Goal: Transaction & Acquisition: Book appointment/travel/reservation

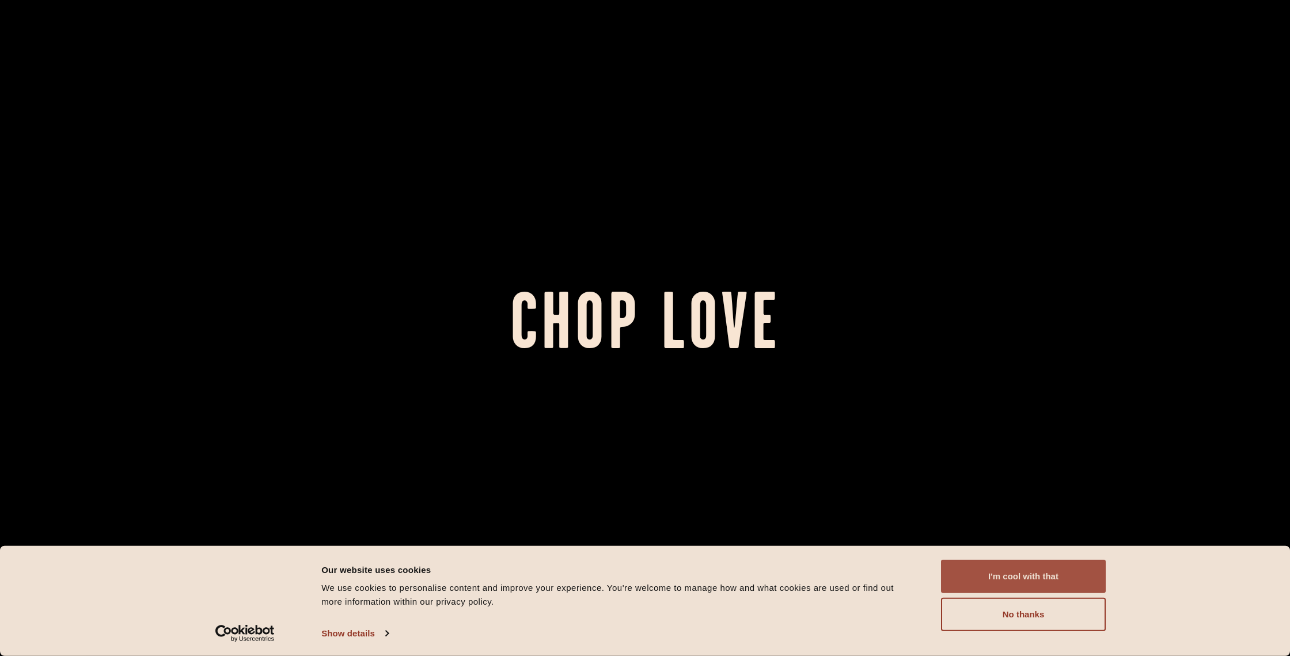
click at [1024, 574] on button "I'm cool with that" at bounding box center [1023, 575] width 165 height 33
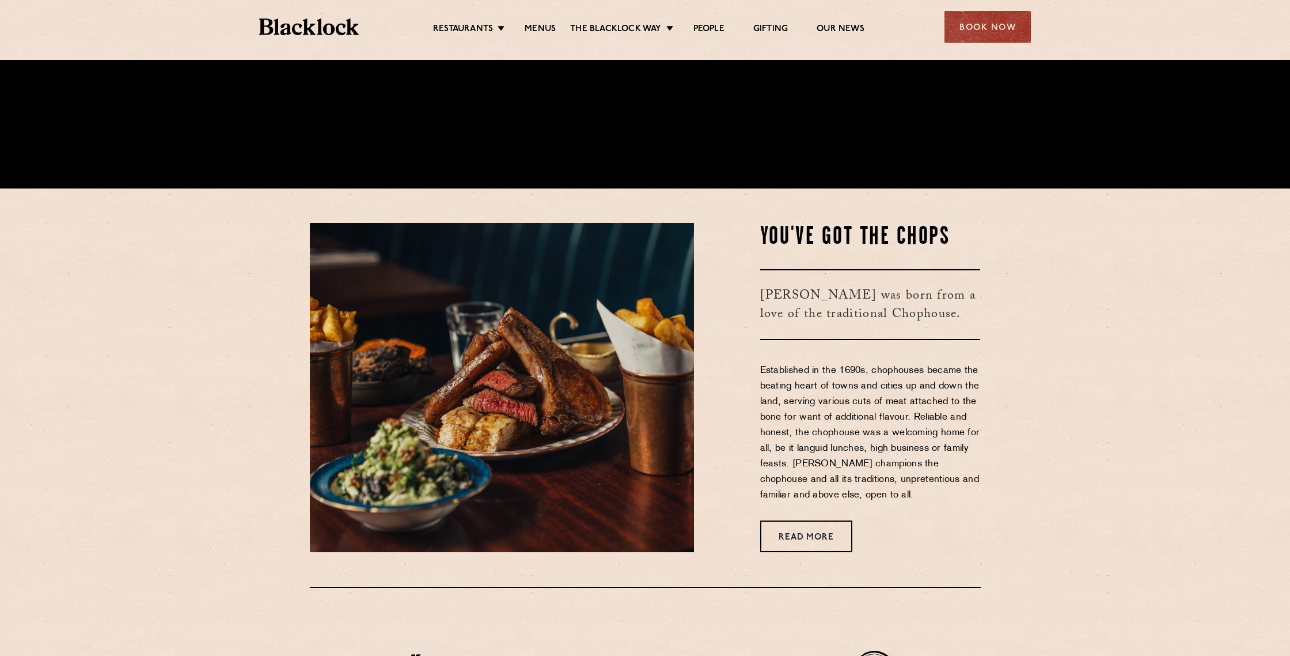
scroll to position [517, 0]
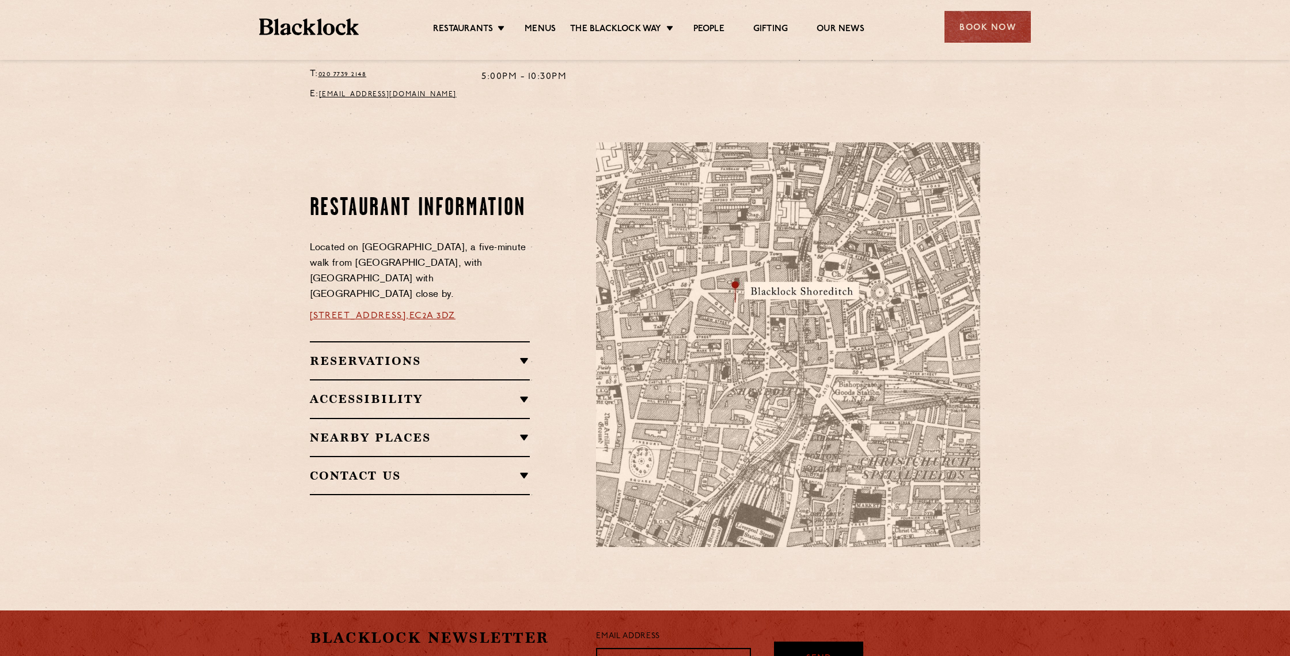
scroll to position [553, 0]
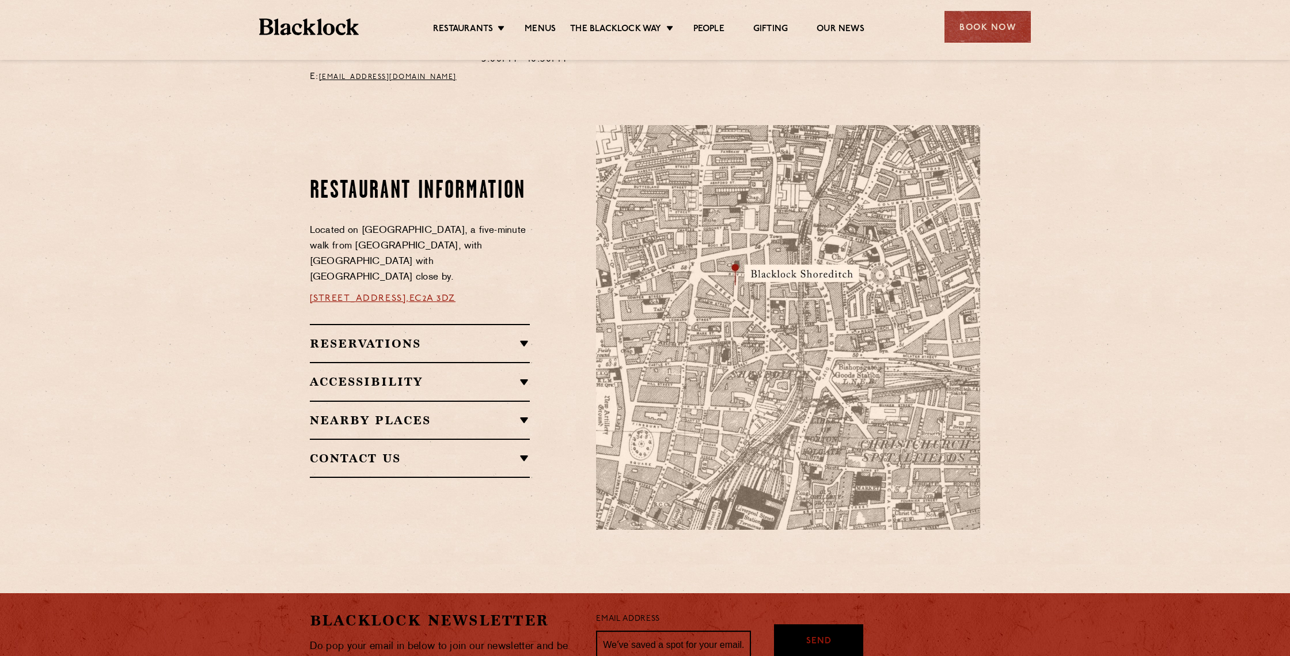
click at [523, 336] on h2 "Reservations" at bounding box center [420, 343] width 221 height 14
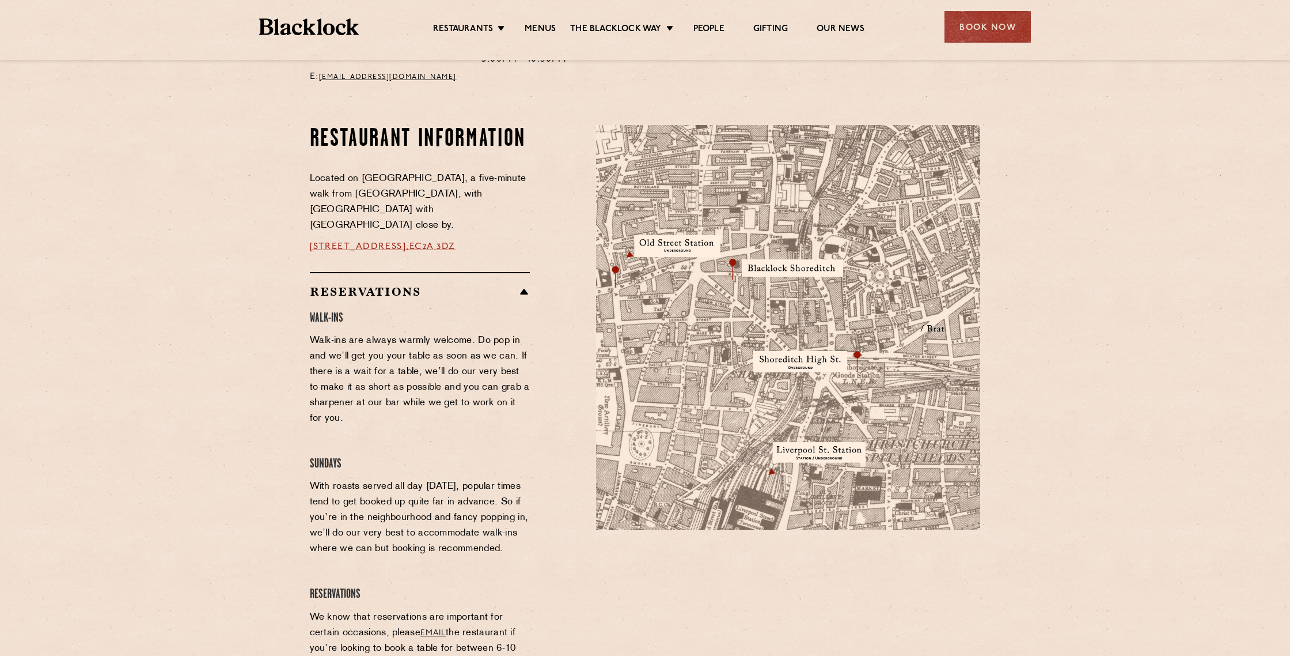
click at [520, 285] on h2 "Reservations" at bounding box center [420, 292] width 221 height 14
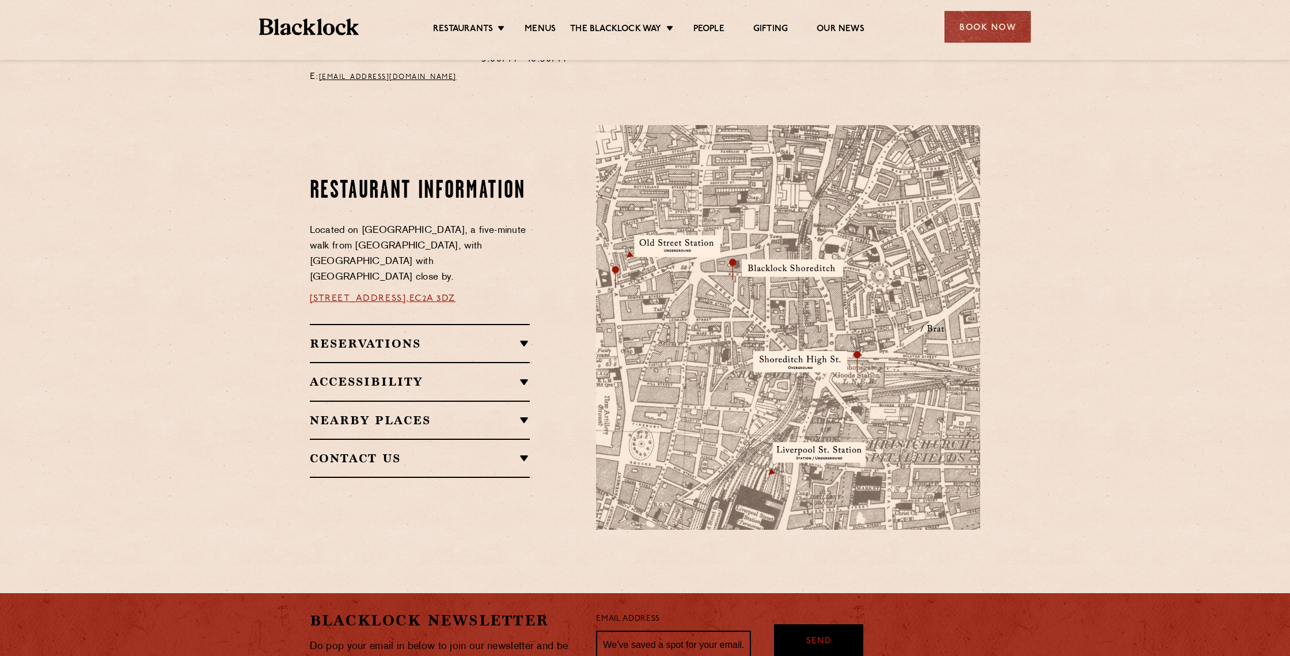
click at [498, 336] on h2 "Reservations" at bounding box center [420, 343] width 221 height 14
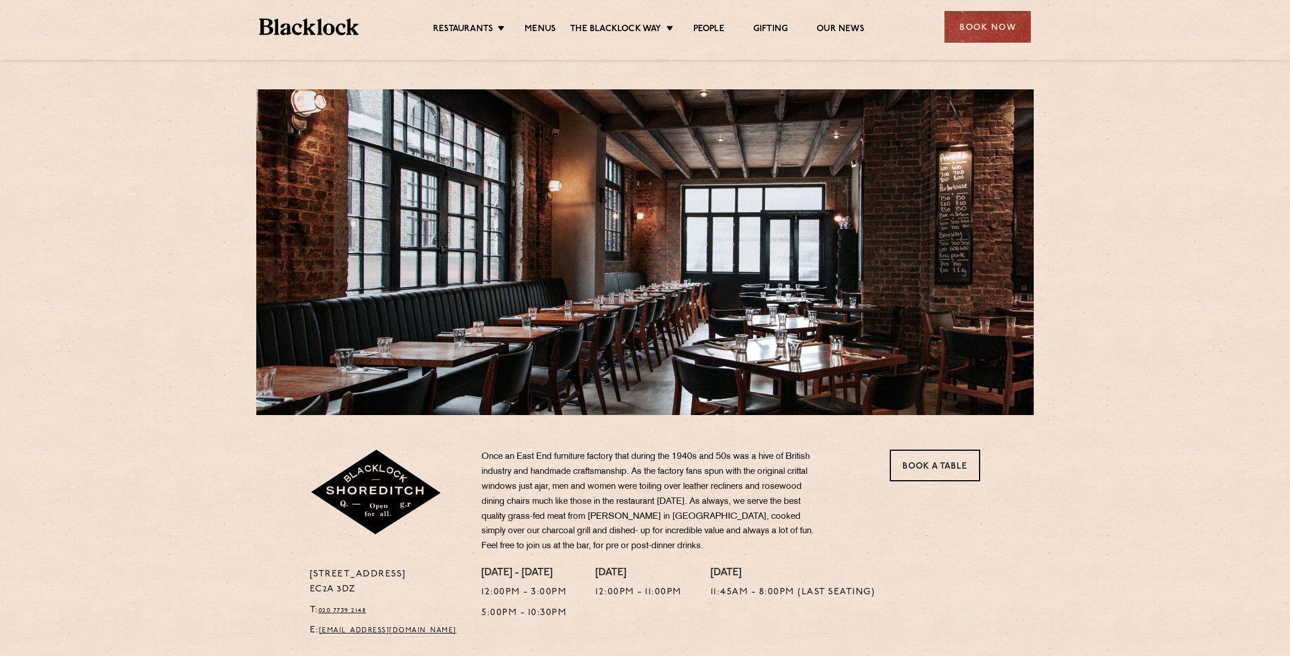
scroll to position [0, 0]
click at [941, 468] on link "Book a Table" at bounding box center [935, 465] width 90 height 32
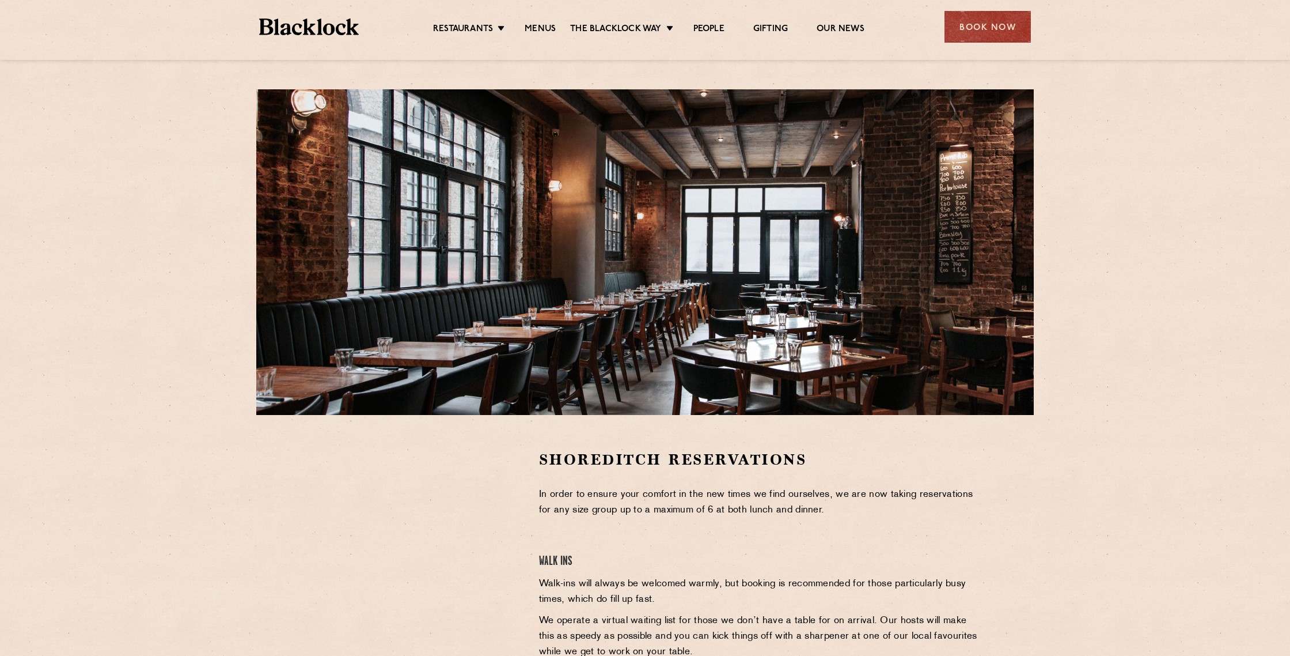
scroll to position [285, 0]
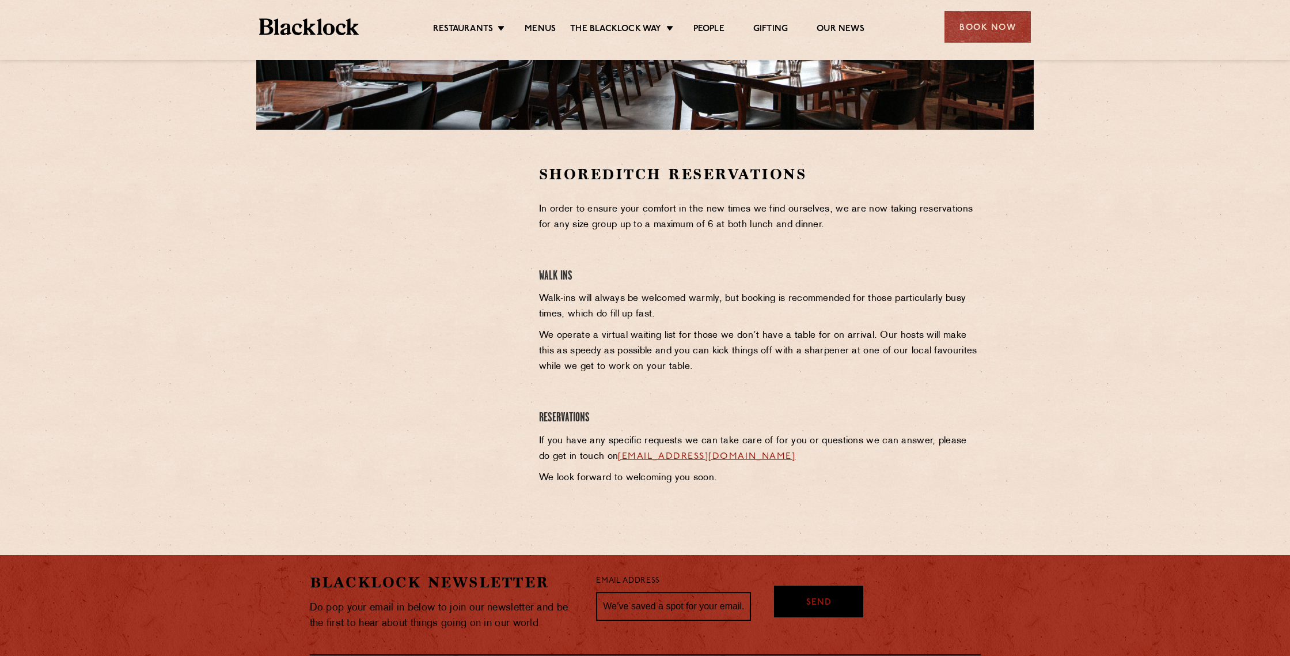
click at [406, 478] on div at bounding box center [415, 327] width 229 height 327
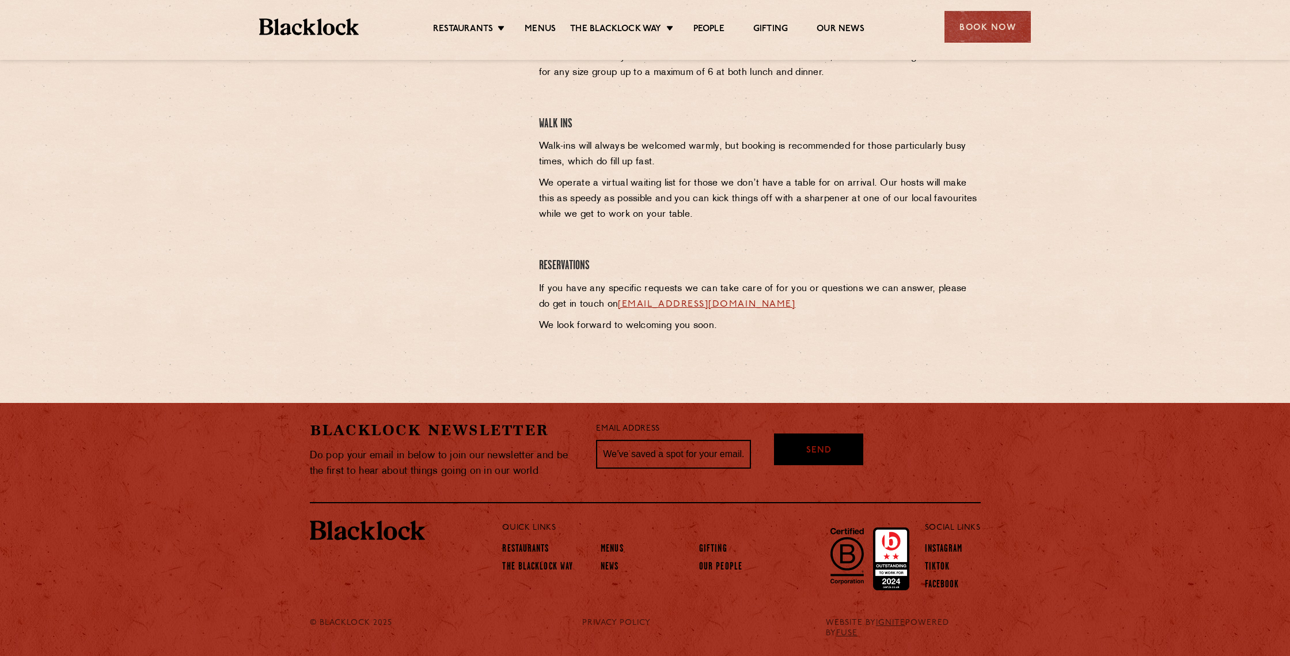
scroll to position [0, 0]
